Goal: Task Accomplishment & Management: Complete application form

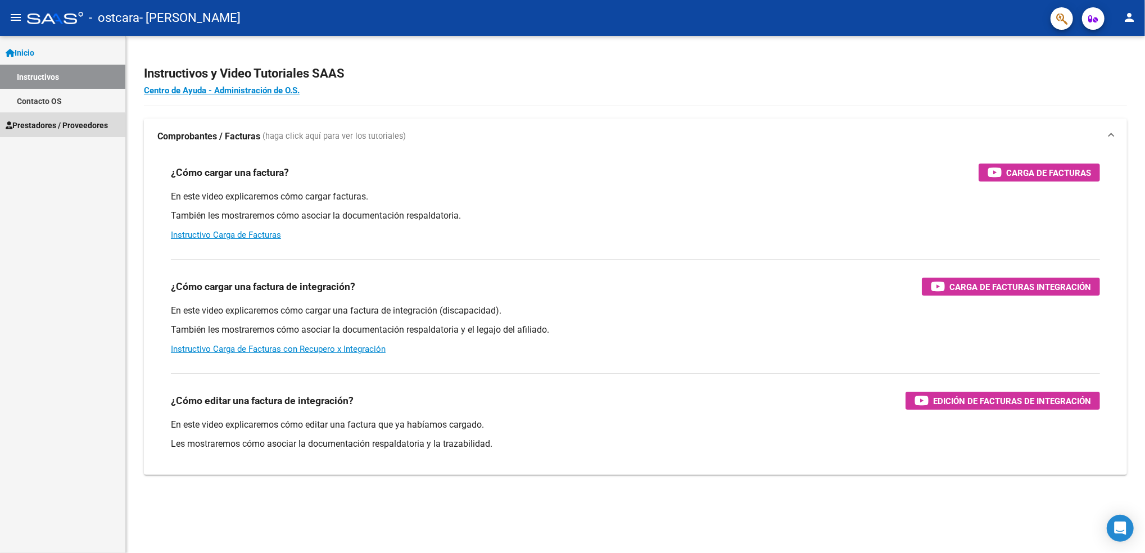
click at [30, 129] on span "Prestadores / Proveedores" at bounding box center [57, 125] width 102 height 12
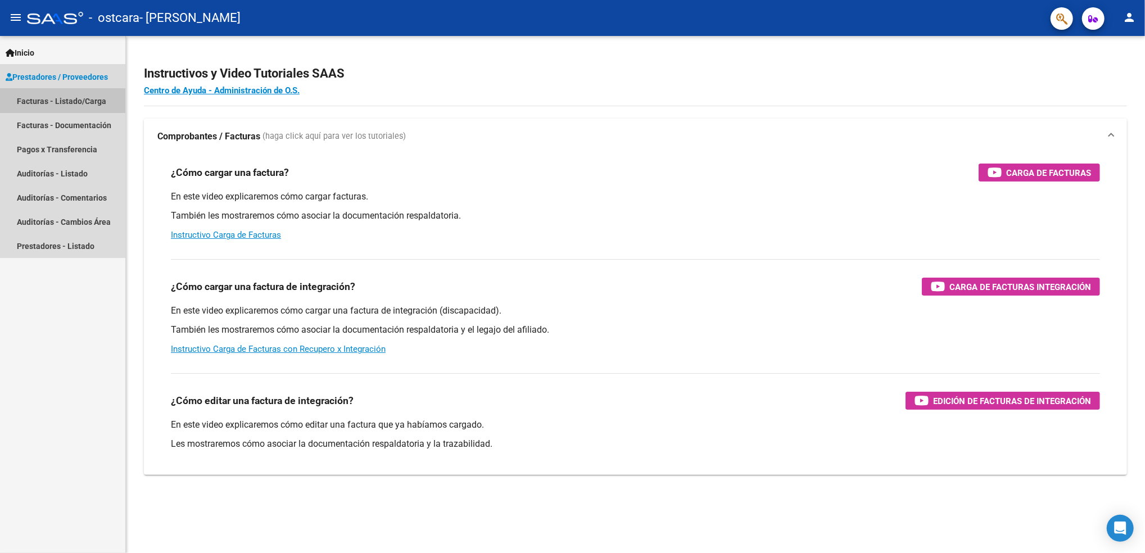
click at [94, 99] on link "Facturas - Listado/Carga" at bounding box center [62, 101] width 125 height 24
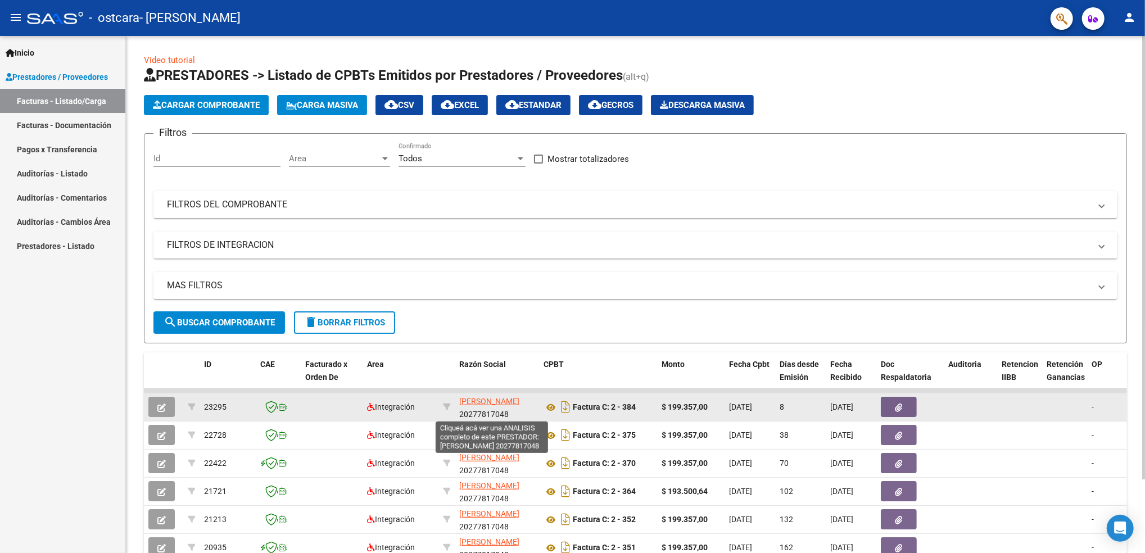
click at [489, 403] on span "[PERSON_NAME]" at bounding box center [489, 401] width 60 height 9
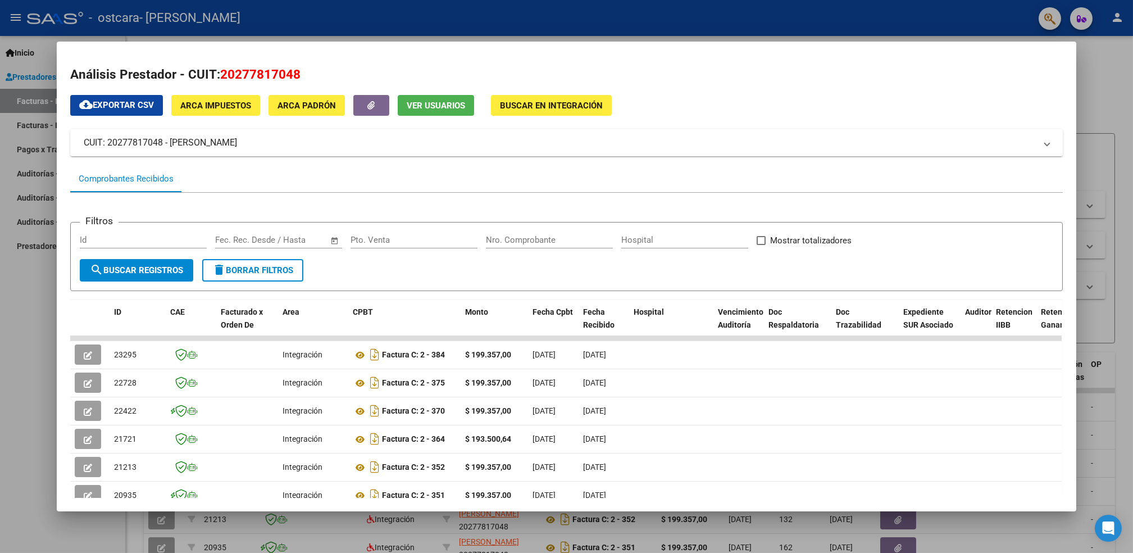
click at [978, 548] on div at bounding box center [566, 276] width 1133 height 553
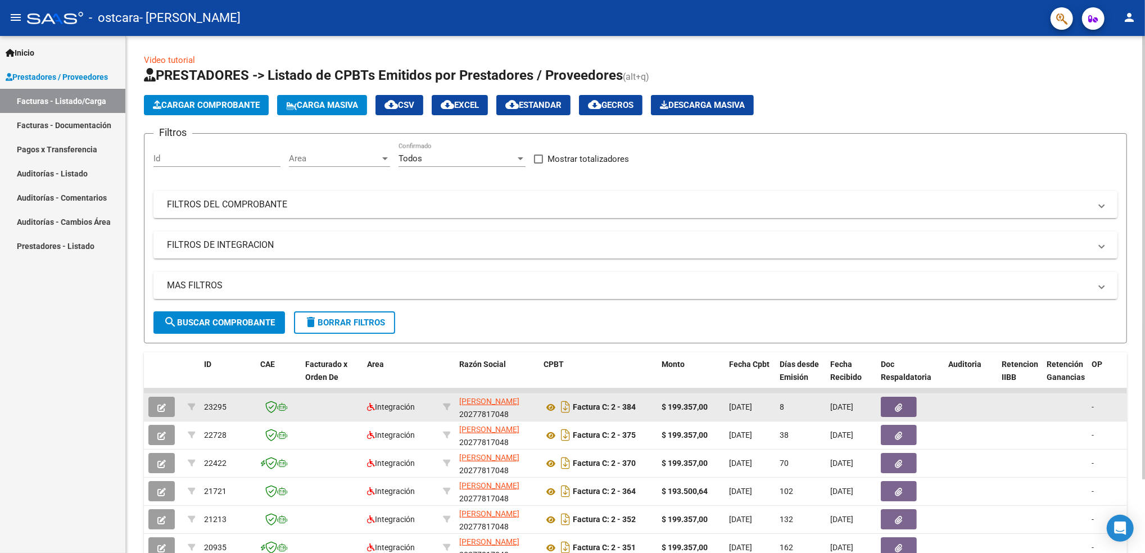
drag, startPoint x: 978, startPoint y: 548, endPoint x: 682, endPoint y: 406, distance: 328.2
click at [682, 406] on datatable-scroller "23295 Integración [PERSON_NAME] 20277817048 Factura C: 2 - 384 $ 199.357,00 [DA…" at bounding box center [635, 475] width 983 height 174
click at [166, 402] on button "button" at bounding box center [161, 407] width 26 height 20
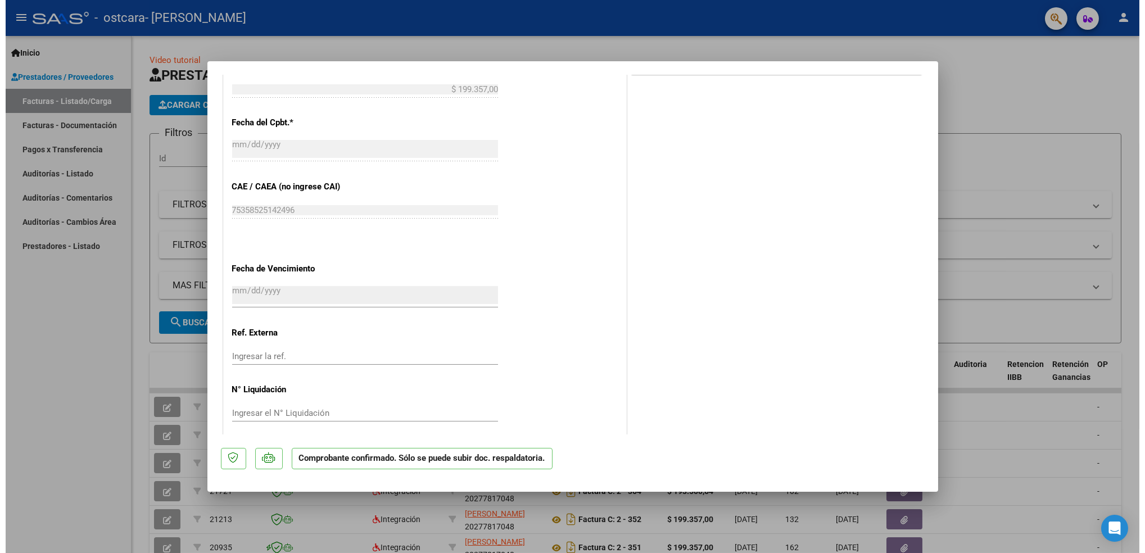
scroll to position [536, 0]
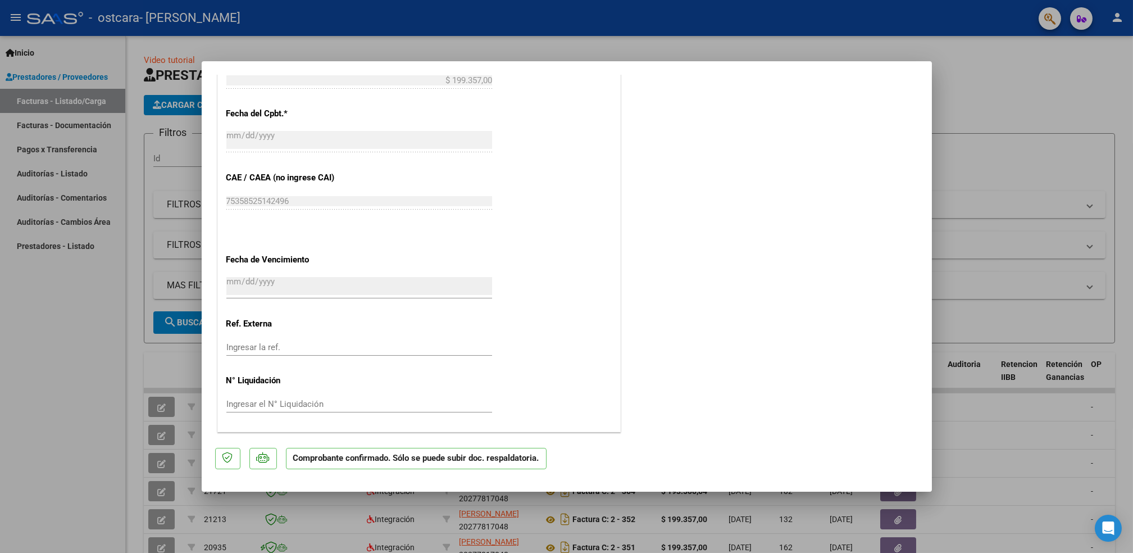
click at [78, 393] on div at bounding box center [566, 276] width 1133 height 553
type input "$ 0,00"
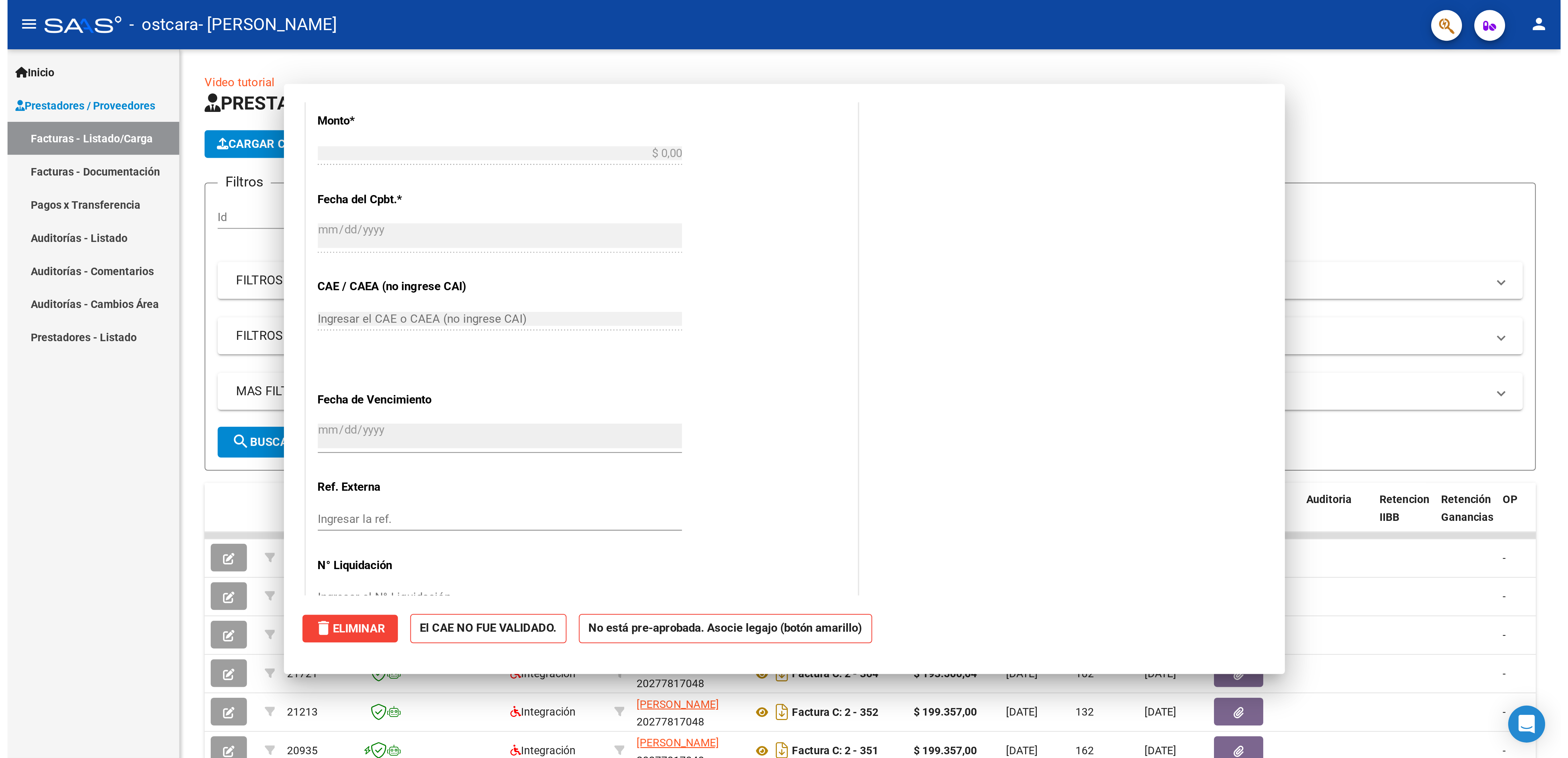
scroll to position [0, 0]
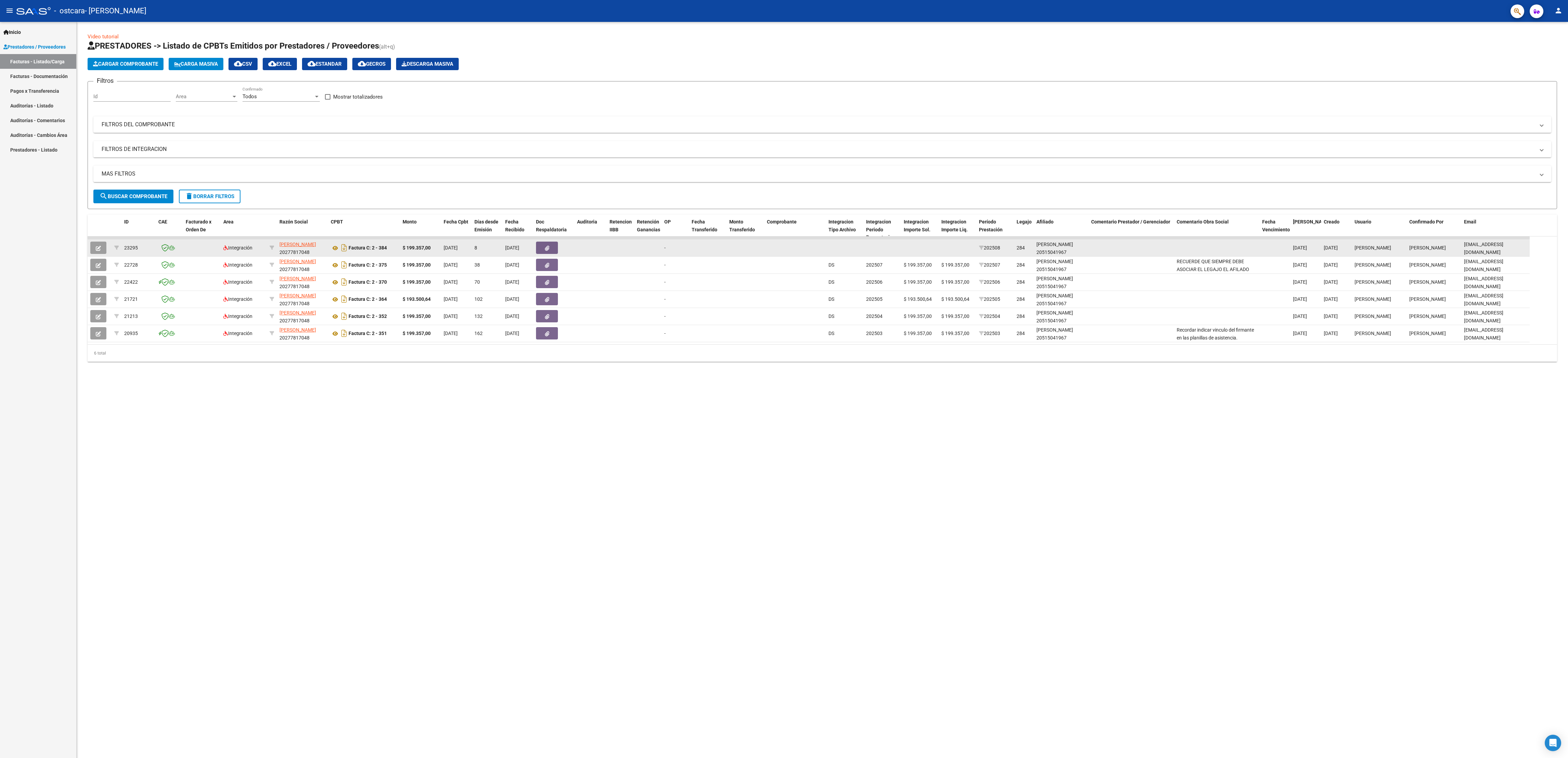
click at [696, 250] on datatable-body-cell at bounding box center [1217, 248] width 85 height 17
